Goal: Task Accomplishment & Management: Manage account settings

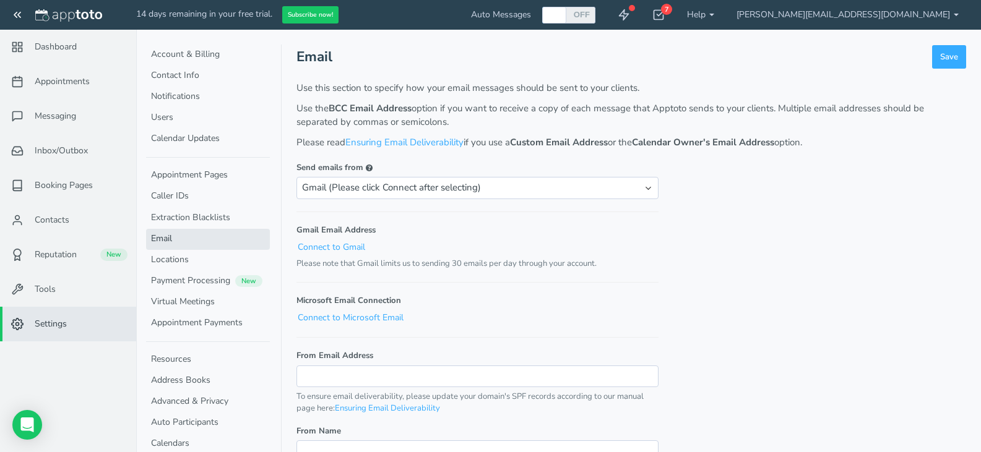
select select "gmail"
click at [638, 186] on select "Apptoto's Email Address Custom Email Address Calendar Owner's Email Address Cal…" at bounding box center [477, 188] width 362 height 22
click at [316, 246] on link "Connect to Gmail" at bounding box center [331, 247] width 69 height 13
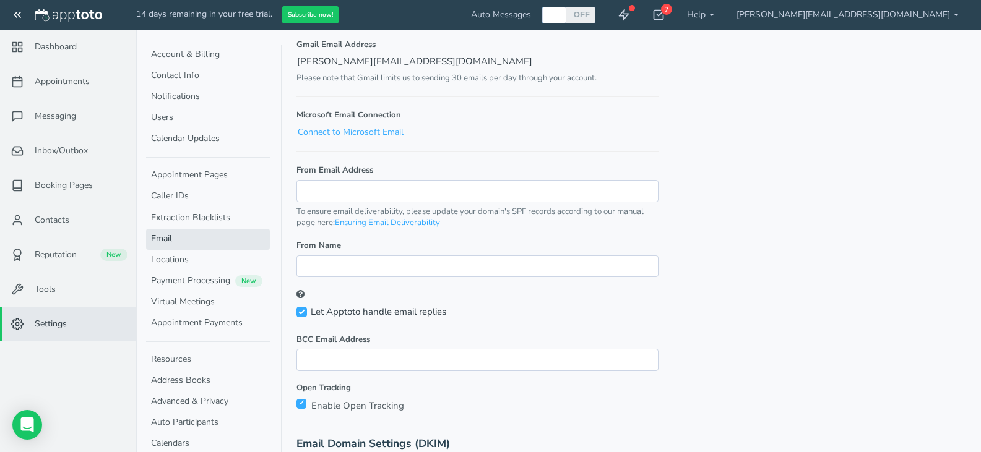
scroll to position [247, 0]
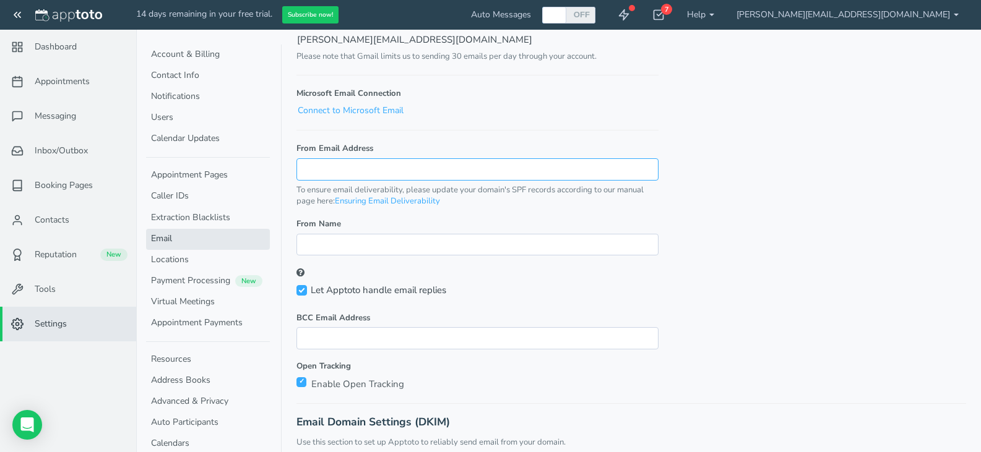
click at [551, 166] on input "From Email Address" at bounding box center [477, 169] width 362 height 22
click at [764, 202] on form "Email Save Use this section to specify how your email messages should be sent t…" at bounding box center [630, 157] width 669 height 641
click at [627, 175] on input "From Email Address" at bounding box center [477, 169] width 362 height 22
type input "[PERSON_NAME][EMAIL_ADDRESS][DOMAIN_NAME]"
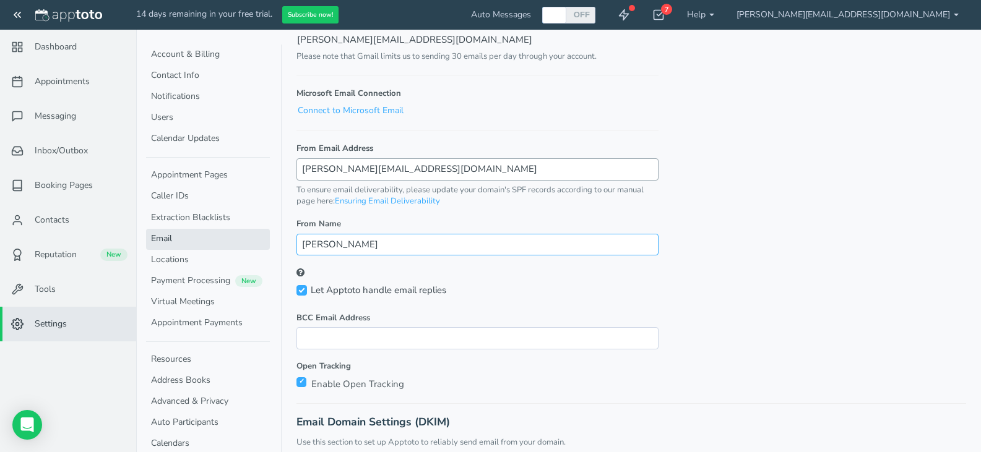
type input "Kevin"
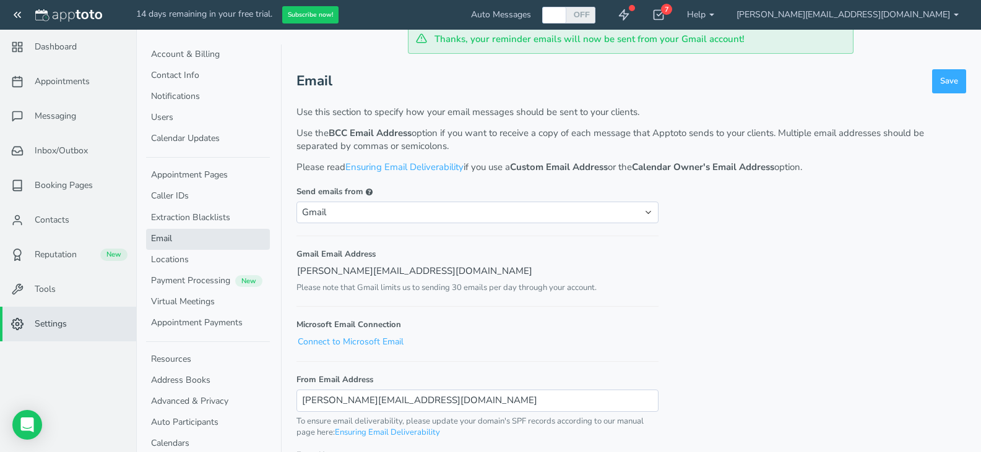
scroll to position [0, 0]
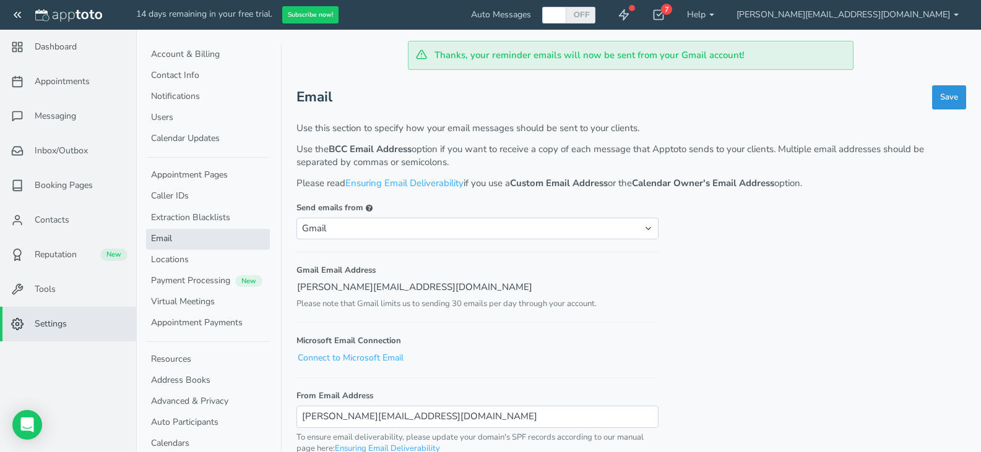
click at [944, 95] on button "Save" at bounding box center [949, 97] width 34 height 24
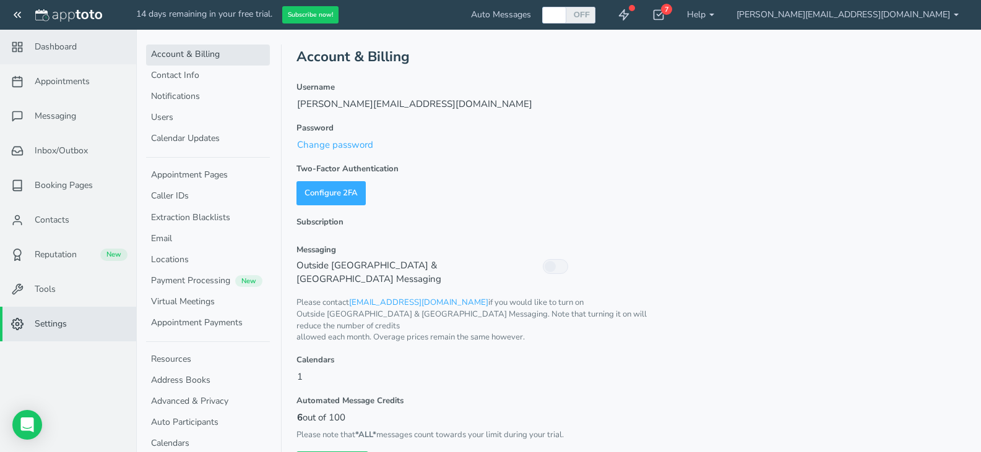
click at [73, 48] on span "Dashboard" at bounding box center [56, 47] width 42 height 12
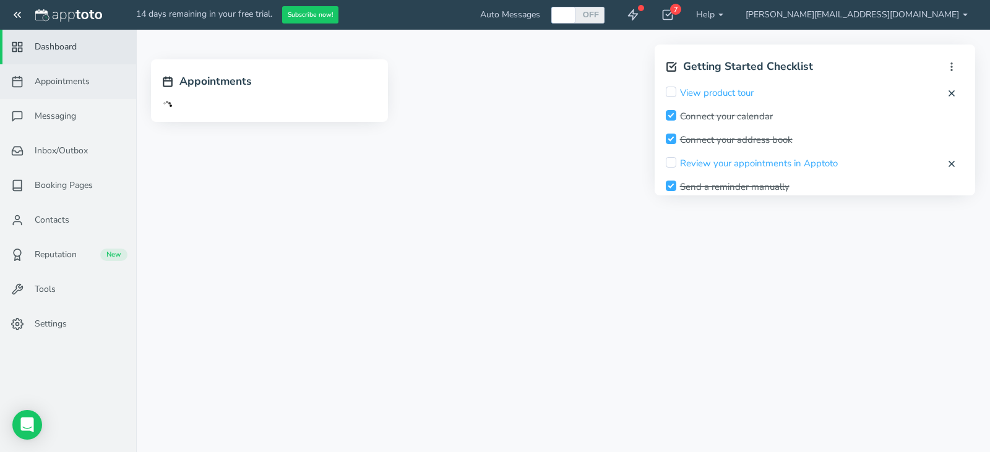
click at [63, 79] on span "Appointments" at bounding box center [62, 81] width 55 height 12
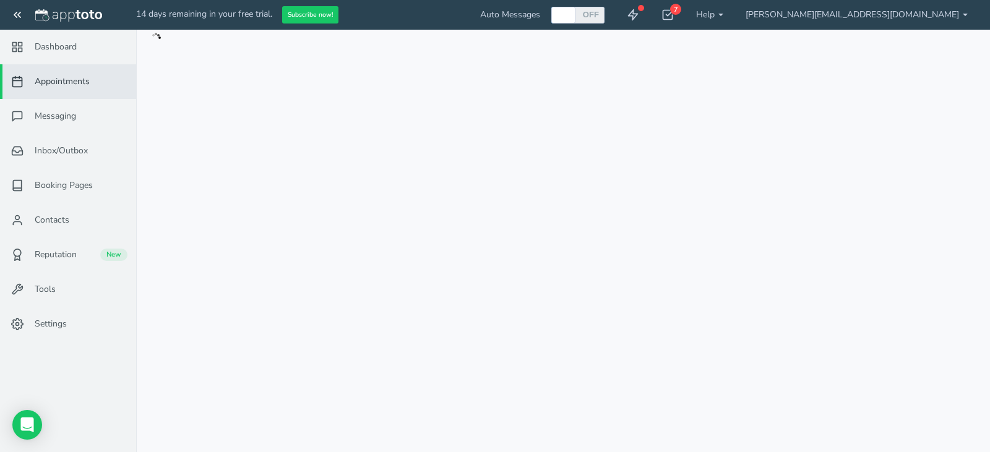
click at [74, 95] on link "Appointments" at bounding box center [68, 81] width 136 height 35
click at [74, 40] on link "Dashboard" at bounding box center [68, 47] width 136 height 35
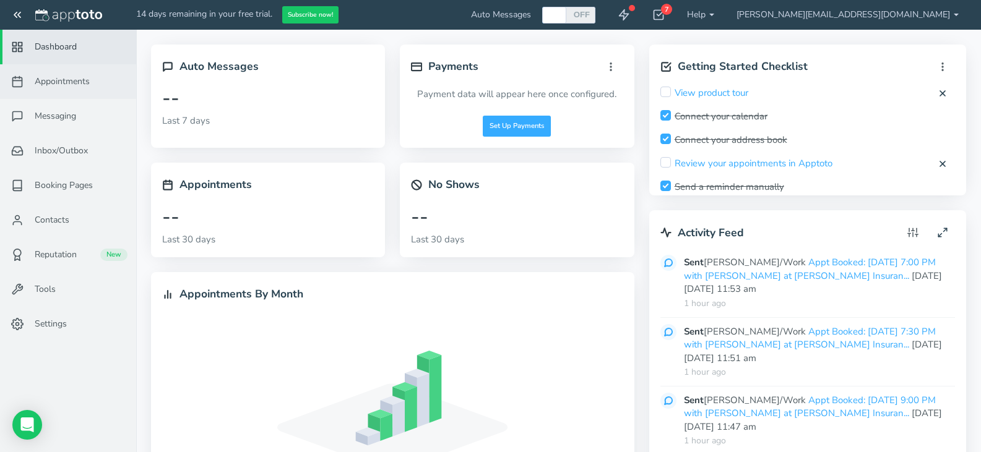
click at [71, 84] on span "Appointments" at bounding box center [62, 81] width 55 height 12
